Goal: Task Accomplishment & Management: Use online tool/utility

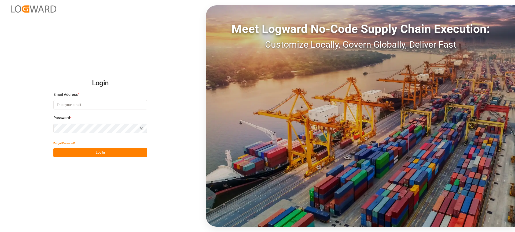
type input "melitta.dlog@delisle-sa.com"
click at [136, 152] on button "Log In" at bounding box center [100, 152] width 94 height 9
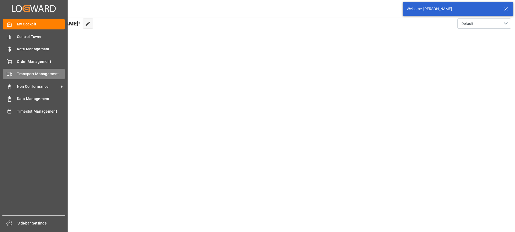
click at [23, 78] on div "Transport Management Transport Management" at bounding box center [34, 74] width 62 height 10
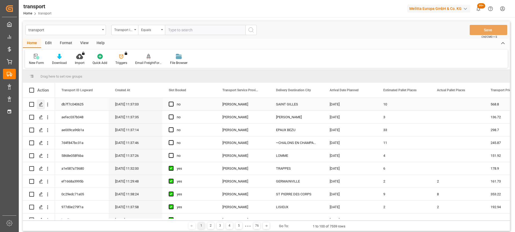
click at [42, 103] on polygon "Press SPACE to select this row." at bounding box center [40, 104] width 3 height 3
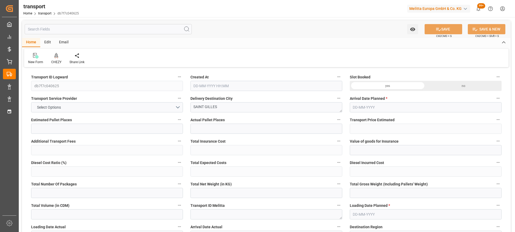
type input "10"
type input "568.8"
type input "0"
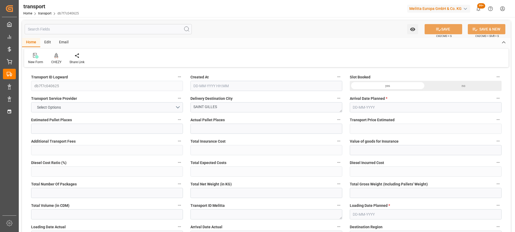
type input "549.5746"
type input "-19.2254"
type input "0"
type input "1774.752"
type input "2357.24"
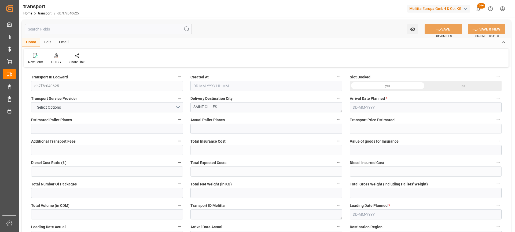
type input "12419.616"
type input "30"
type input "12"
type input "122"
type input "10"
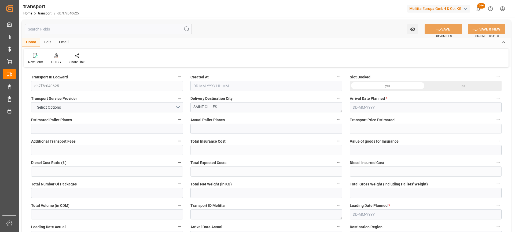
type input "101"
type input "2113.56"
type input "0"
type input "4710.8598"
type input "0"
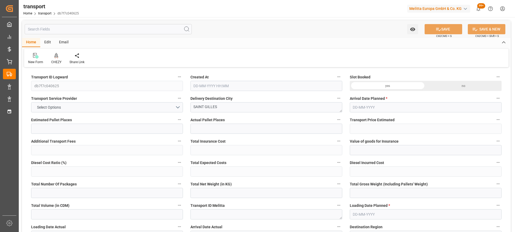
type input "0"
type input "21"
type input "35"
type input "[DATE] 11:37"
type input "[DATE]"
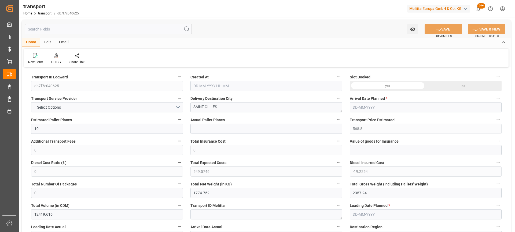
type input "[DATE]"
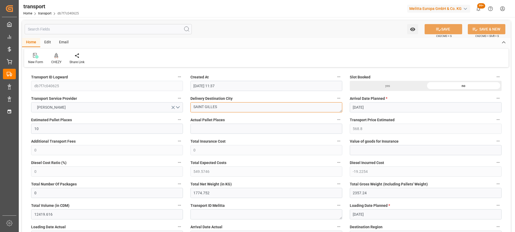
drag, startPoint x: 222, startPoint y: 106, endPoint x: 167, endPoint y: 111, distance: 55.4
click at [54, 57] on icon at bounding box center [56, 55] width 4 height 5
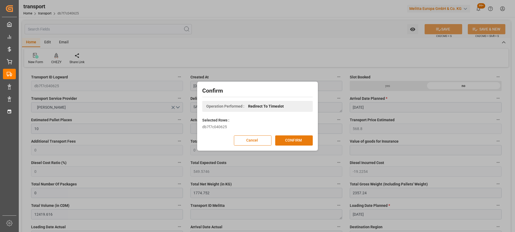
click at [305, 143] on button "CONFIRM" at bounding box center [294, 141] width 38 height 10
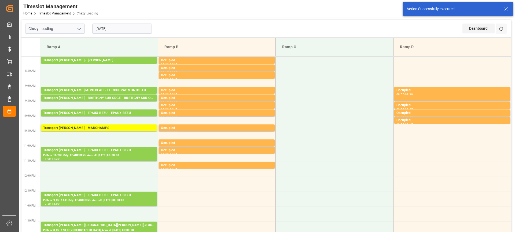
scroll to position [134, 0]
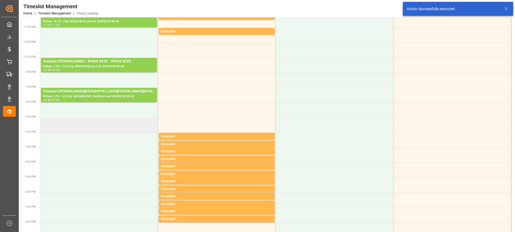
click at [110, 130] on td at bounding box center [99, 125] width 118 height 15
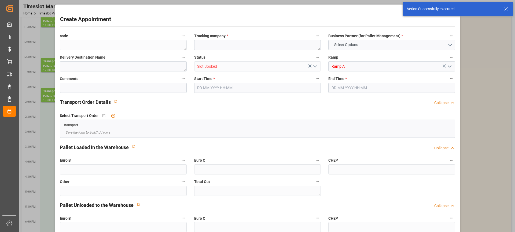
type input "0"
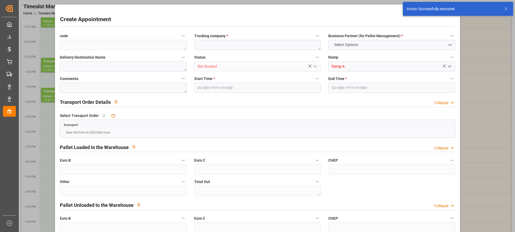
type input "0"
type input "18-09-2025 14:30"
type input "18-09-2025 15:00"
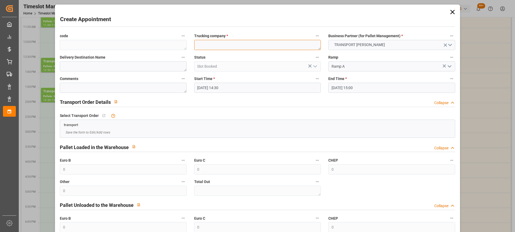
paste textarea "SAINT GILLES"
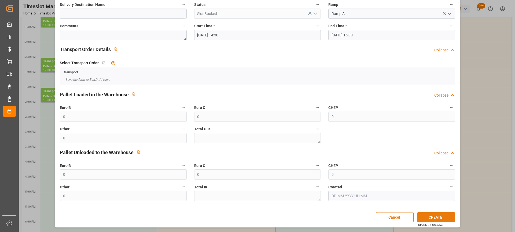
type textarea "SAINT GILLES"
click at [437, 217] on button "CREATE" at bounding box center [436, 218] width 38 height 10
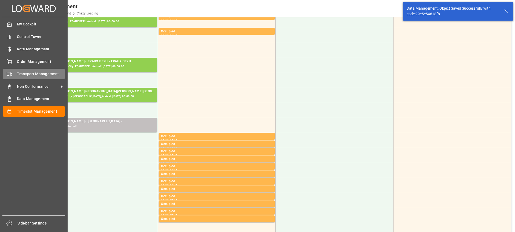
click at [11, 71] on div "Transport Management Transport Management" at bounding box center [34, 74] width 62 height 10
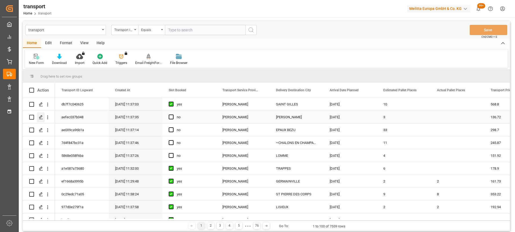
click at [38, 116] on div "Press SPACE to select this row." at bounding box center [41, 118] width 8 height 10
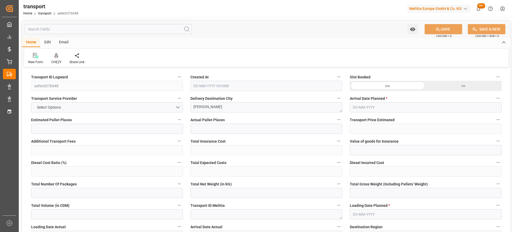
type input "3"
type input "136.72"
type input "0"
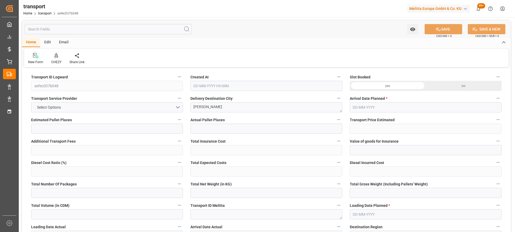
type input "132.0989"
type input "-4.6211"
type input "0"
type input "264.145"
type input "711.028"
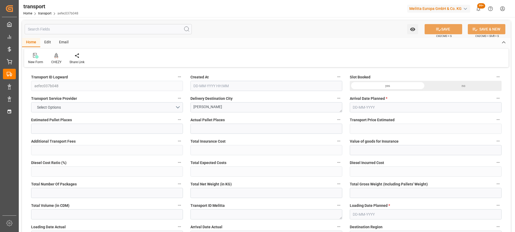
type input "1061.272"
type input "77"
type input "0"
type input "88"
type input "18"
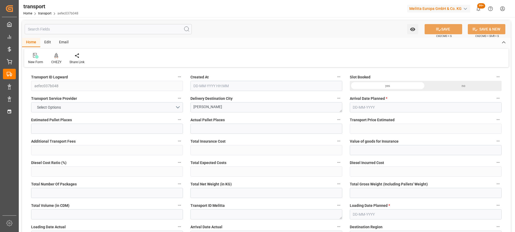
type input "101"
type input "297.028"
type input "0"
type input "4710.8598"
type input "0"
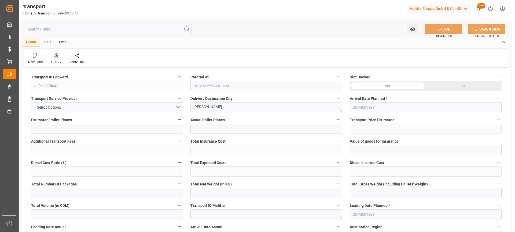
type input "0"
type input "21"
type input "35"
type input "[DATE] 11:37"
type input "[DATE]"
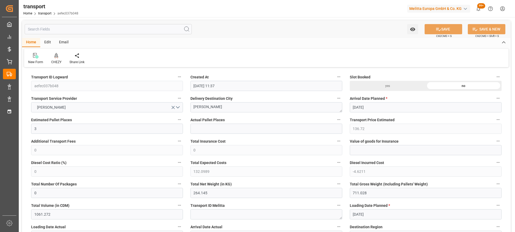
type input "[DATE]"
drag, startPoint x: 157, startPoint y: 113, endPoint x: 167, endPoint y: 112, distance: 9.4
click at [55, 55] on icon at bounding box center [56, 55] width 4 height 5
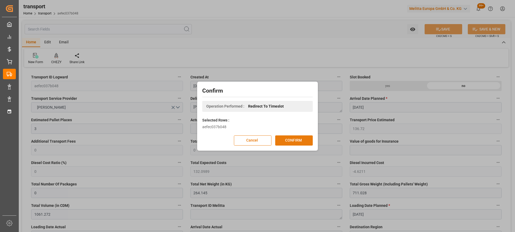
click at [290, 142] on button "CONFIRM" at bounding box center [294, 141] width 38 height 10
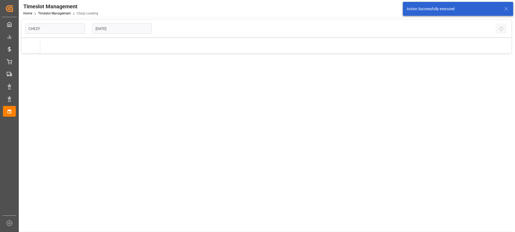
type input "Chezy Loading"
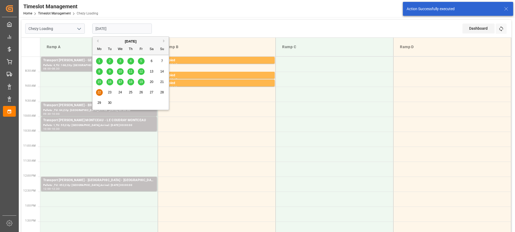
click at [126, 29] on input "[DATE]" at bounding box center [122, 29] width 60 height 10
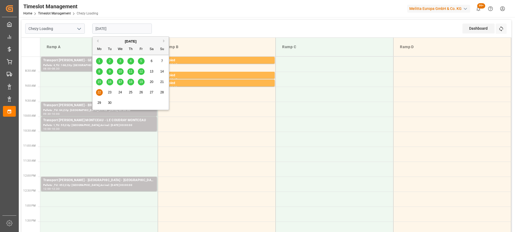
click at [140, 83] on span "19" at bounding box center [140, 82] width 3 height 4
type input "[DATE]"
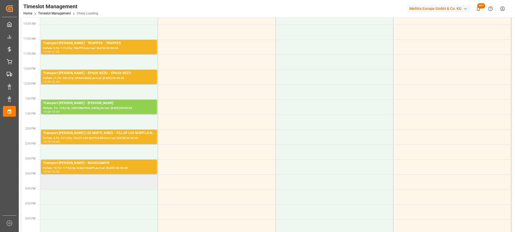
scroll to position [27, 0]
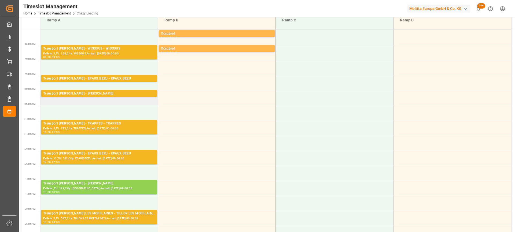
click at [110, 102] on td "Transport Delisle - REAU - REAU Pallets: ,TU: 235,City: REAU,Arrival: 2025-09-2…" at bounding box center [99, 97] width 118 height 15
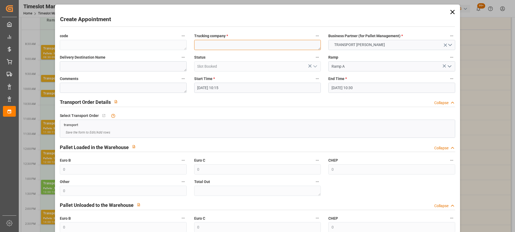
paste textarea "[PERSON_NAME]"
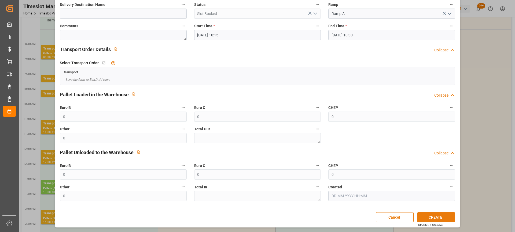
type textarea "[PERSON_NAME]"
click at [441, 219] on button "CREATE" at bounding box center [436, 218] width 38 height 10
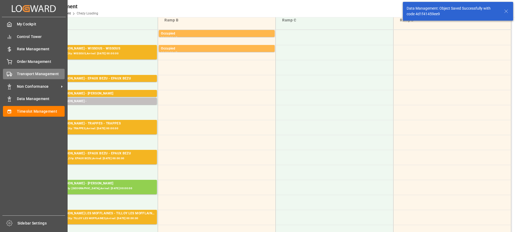
click at [15, 73] on div "Transport Management Transport Management" at bounding box center [34, 74] width 62 height 10
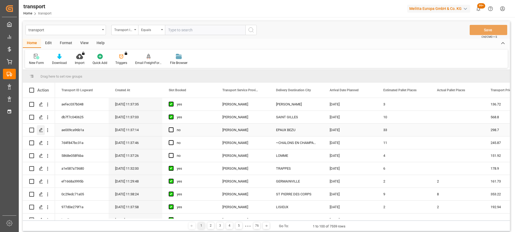
click at [43, 128] on div "Press SPACE to select this row." at bounding box center [41, 130] width 8 height 10
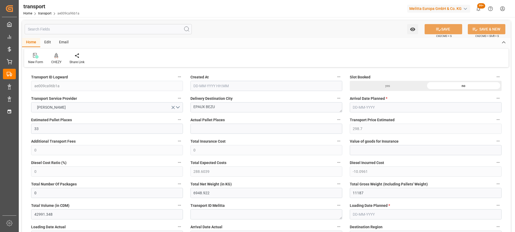
type input "[DATE] 11:37"
type input "[DATE]"
drag, startPoint x: 143, startPoint y: 116, endPoint x: 180, endPoint y: 116, distance: 36.7
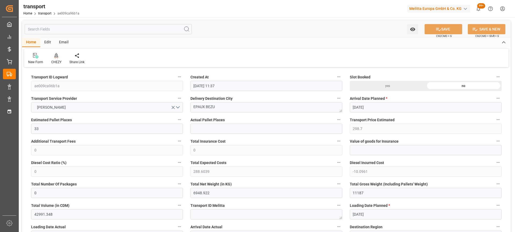
click at [54, 56] on icon at bounding box center [56, 55] width 4 height 5
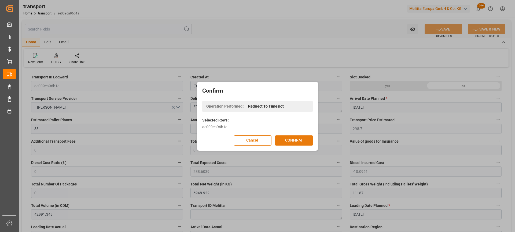
click at [306, 142] on button "CONFIRM" at bounding box center [294, 141] width 38 height 10
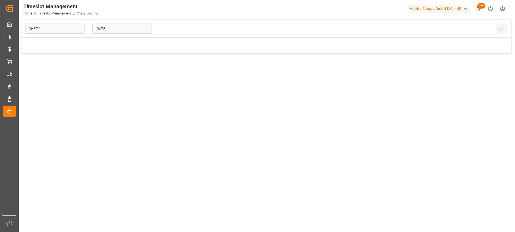
type input "Chezy Loading"
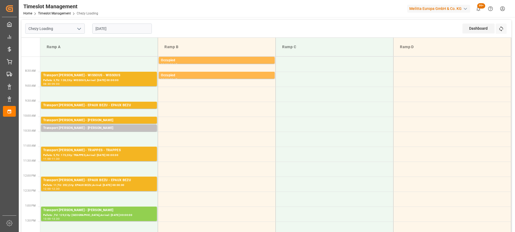
click at [131, 29] on input "[DATE]" at bounding box center [122, 29] width 60 height 10
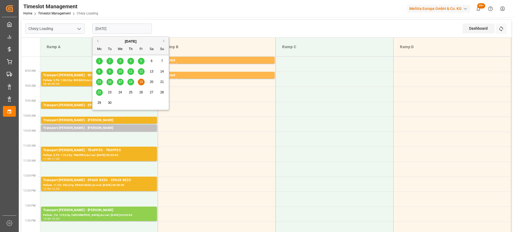
click at [99, 93] on span "22" at bounding box center [98, 93] width 3 height 4
type input "[DATE]"
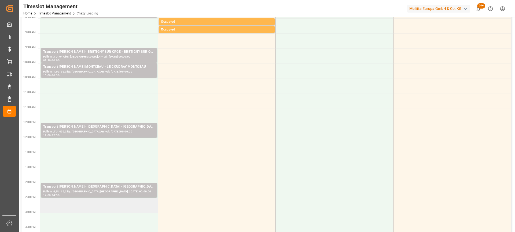
scroll to position [107, 0]
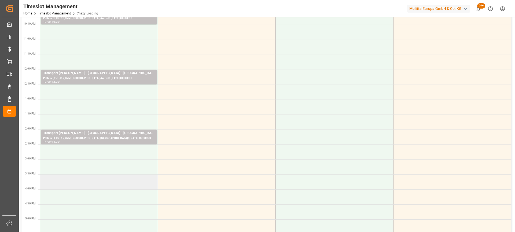
click at [121, 186] on td at bounding box center [99, 182] width 118 height 15
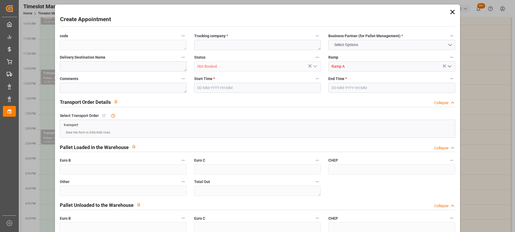
type input "0"
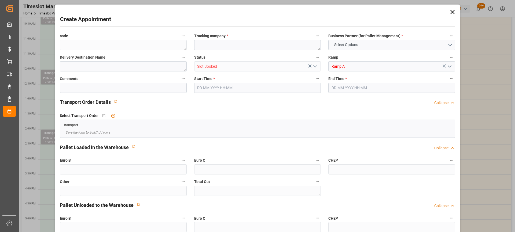
type input "0"
type input "22-09-2025 15:30"
type input "22-09-2025 16:30"
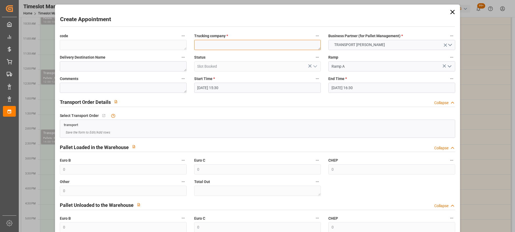
paste textarea "EPAUX BEZU"
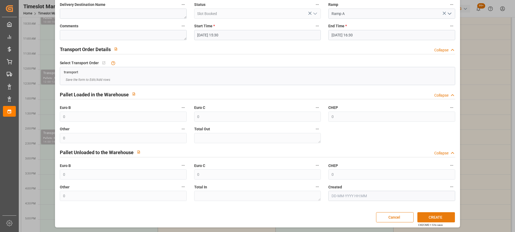
type textarea "EPAUX BEZU"
click at [441, 218] on button "CREATE" at bounding box center [436, 218] width 38 height 10
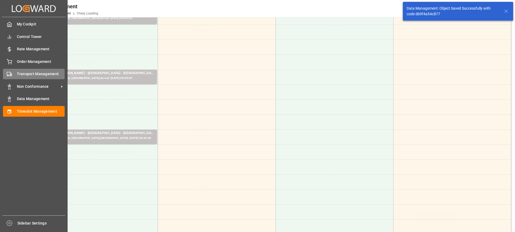
click at [20, 75] on span "Transport Management" at bounding box center [41, 74] width 48 height 6
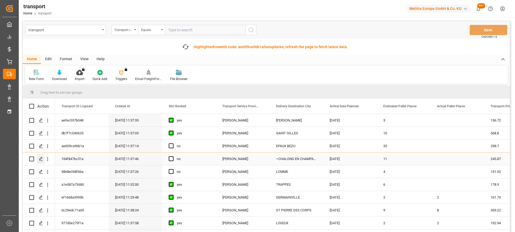
click at [40, 158] on icon "Press SPACE to select this row." at bounding box center [41, 159] width 4 height 4
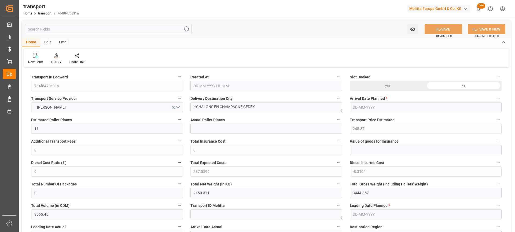
type input "[DATE] 11:37"
type input "[DATE]"
drag, startPoint x: 242, startPoint y: 109, endPoint x: 198, endPoint y: 108, distance: 44.0
click at [198, 108] on textarea "~CHALONS EN CHAMPAGNE CEDEX" at bounding box center [266, 107] width 152 height 10
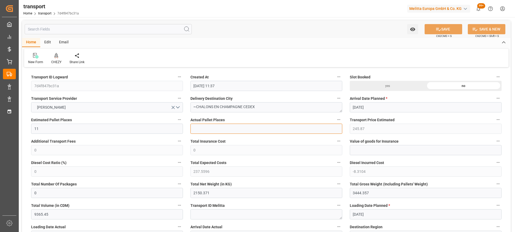
click at [259, 128] on input "text" at bounding box center [266, 129] width 152 height 10
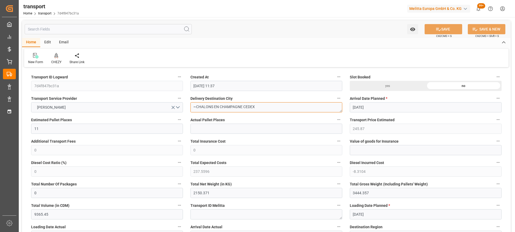
drag, startPoint x: 242, startPoint y: 107, endPoint x: 196, endPoint y: 112, distance: 46.3
click at [196, 112] on textarea "~CHALONS EN CHAMPAGNE CEDEX" at bounding box center [266, 107] width 152 height 10
click at [57, 53] on div at bounding box center [56, 56] width 10 height 6
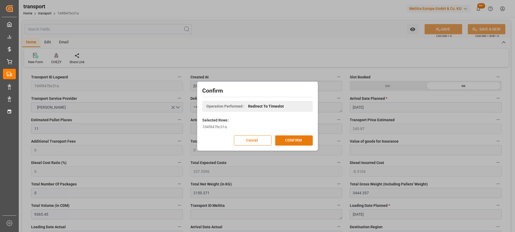
click at [305, 142] on button "CONFIRM" at bounding box center [294, 141] width 38 height 10
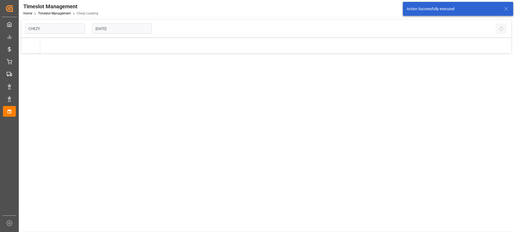
type input "Chezy Loading"
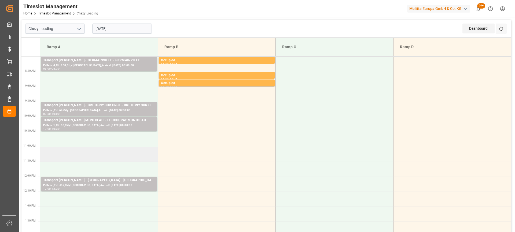
click at [118, 159] on td at bounding box center [99, 154] width 118 height 15
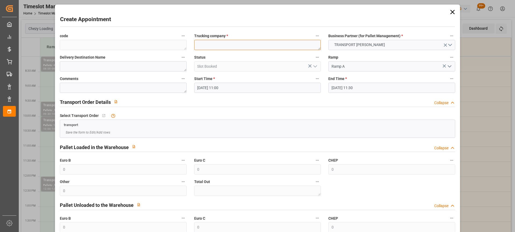
paste textarea "CHALONS EN CHAMPAGNE"
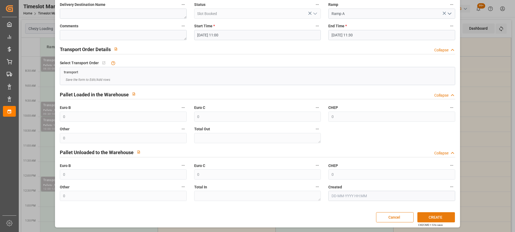
type textarea "CHALONS EN CHAMPAGNE"
click at [433, 220] on button "CREATE" at bounding box center [436, 218] width 38 height 10
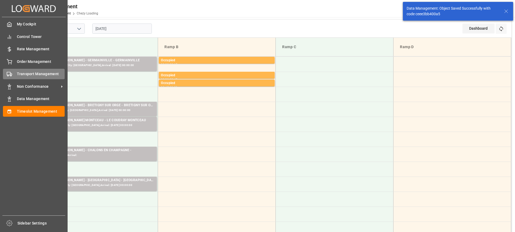
click at [18, 73] on span "Transport Management" at bounding box center [41, 74] width 48 height 6
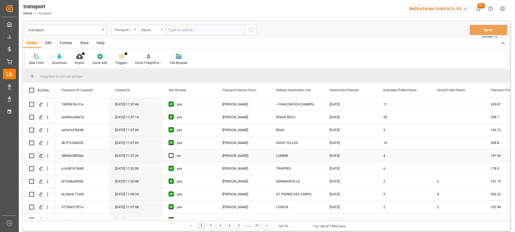
click at [40, 155] on polygon "Press SPACE to select this row." at bounding box center [40, 155] width 3 height 3
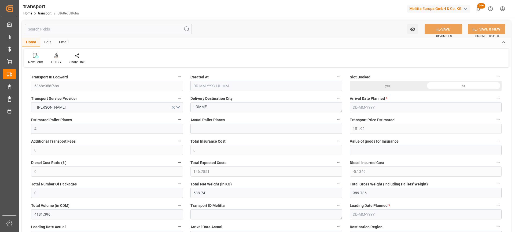
type input "4"
type input "151.92"
type input "0"
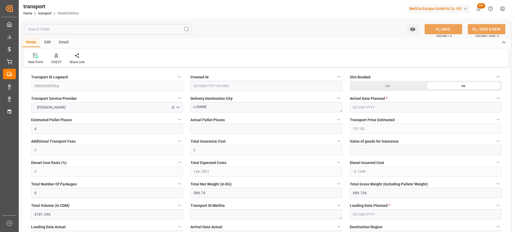
type input "146.7851"
type input "-5.1349"
type input "0"
type input "588.74"
type input "989.736"
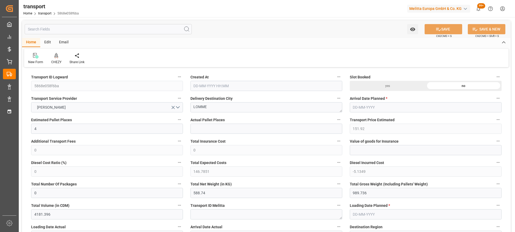
type input "4181.396"
type input "59"
type input "0"
type input "402"
type input "10"
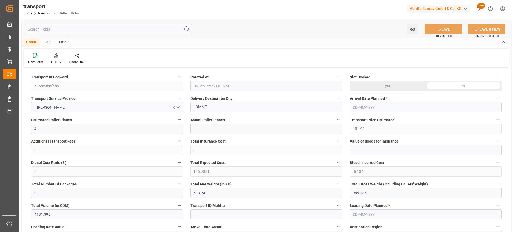
type input "101"
type input "740.072"
type input "0"
type input "4710.8598"
type input "0"
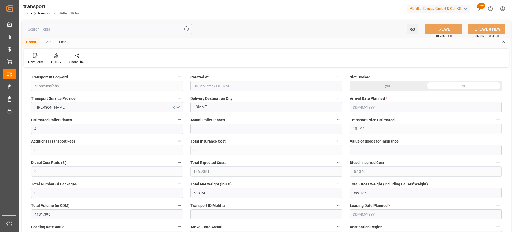
type input "0"
type input "21"
type input "35"
type input "[DATE] 11:37"
type input "[DATE]"
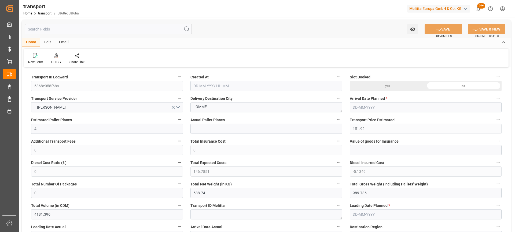
type input "[DATE]"
drag, startPoint x: 219, startPoint y: 107, endPoint x: 143, endPoint y: 112, distance: 76.2
click at [57, 60] on div "CHEZY" at bounding box center [56, 62] width 10 height 5
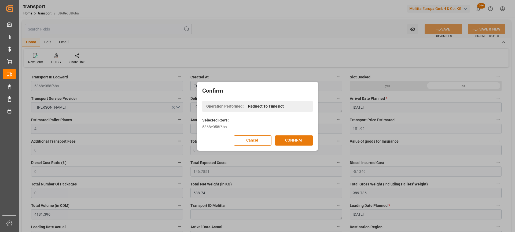
click at [303, 139] on button "CONFIRM" at bounding box center [294, 141] width 38 height 10
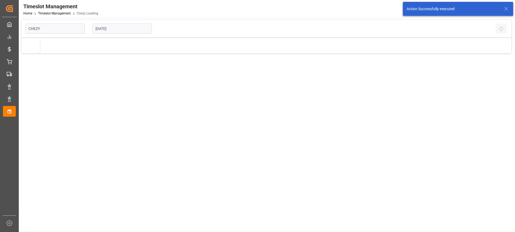
type input "Chezy Loading"
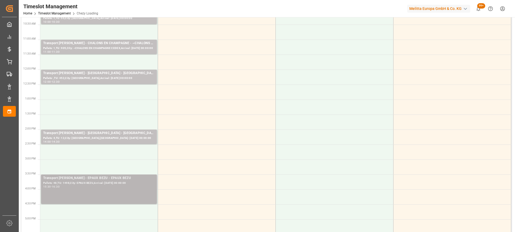
scroll to position [134, 0]
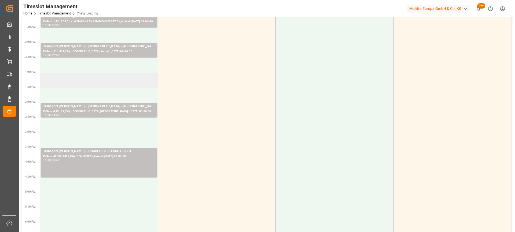
click at [123, 85] on td at bounding box center [99, 80] width 118 height 15
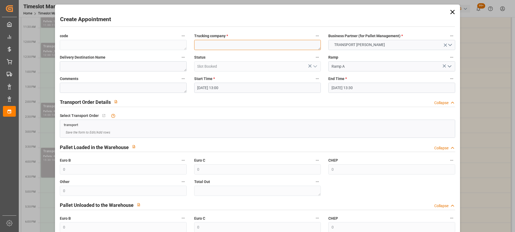
paste textarea "LOMME"
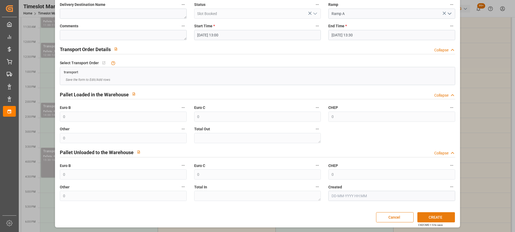
type textarea "LOMME"
click at [427, 220] on button "CREATE" at bounding box center [436, 218] width 38 height 10
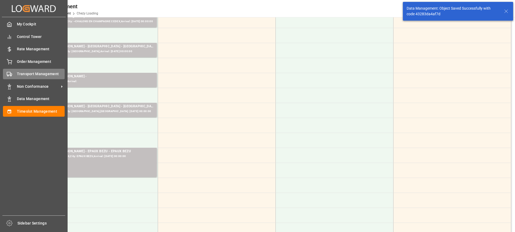
click at [10, 75] on polygon at bounding box center [11, 74] width 2 height 2
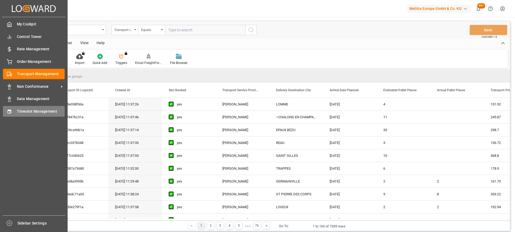
click at [31, 113] on span "Timeslot Management" at bounding box center [41, 112] width 48 height 6
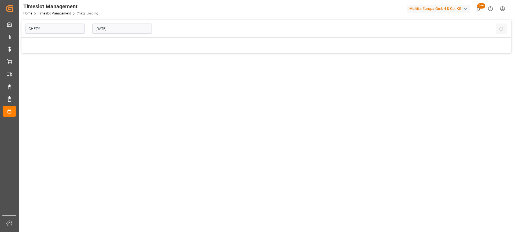
type input "Chezy Loading"
